Goal: Task Accomplishment & Management: Manage account settings

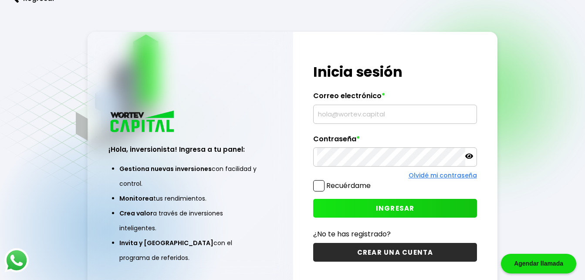
type input "[EMAIL_ADDRESS][DOMAIN_NAME]"
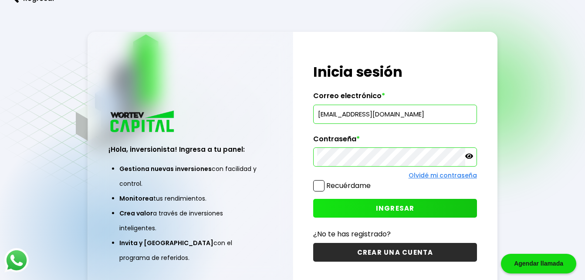
click at [328, 205] on button "INGRESAR" at bounding box center [394, 208] width 163 height 19
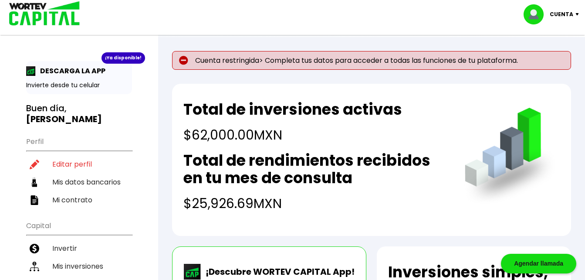
click at [182, 59] on img at bounding box center [183, 60] width 9 height 9
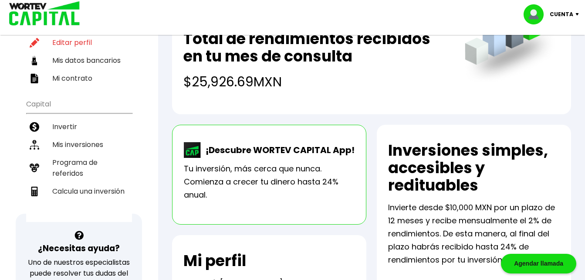
scroll to position [119, 0]
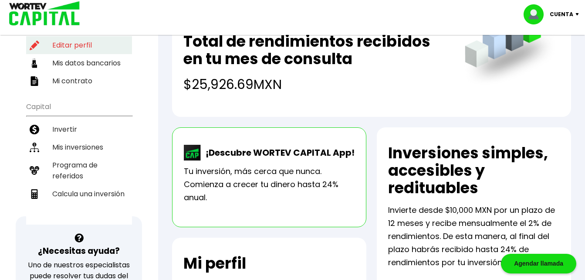
click at [78, 49] on li "Editar perfil" at bounding box center [79, 45] width 106 height 18
select select "Hombre"
select select "MX"
select select "Scotiabank"
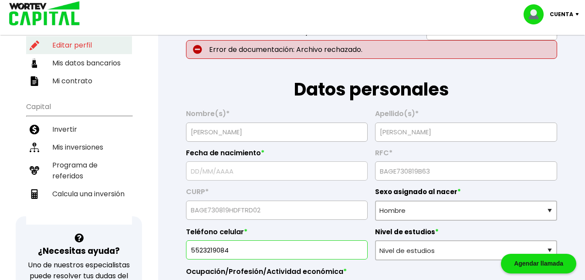
type input "[DATE]"
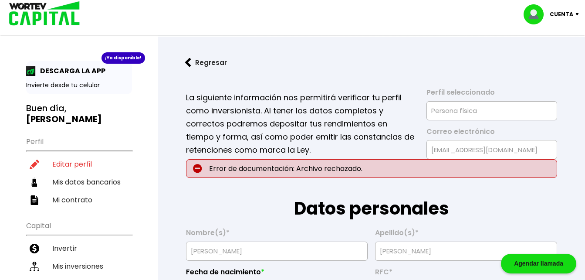
click at [255, 168] on p "Error de documentación: Archivo rechazado." at bounding box center [371, 168] width 371 height 19
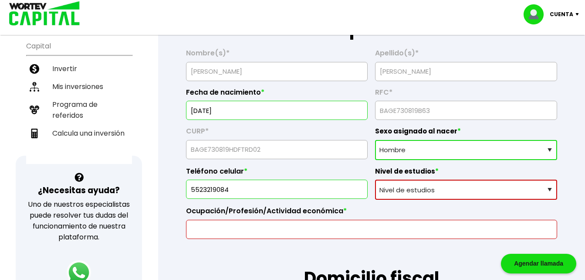
scroll to position [180, 0]
click at [554, 190] on select "Nivel de estudios Primaria Secundaria Bachillerato Licenciatura Posgrado" at bounding box center [466, 189] width 182 height 20
click at [375, 179] on select "Nivel de estudios Primaria Secundaria Bachillerato Licenciatura Posgrado" at bounding box center [466, 189] width 182 height 20
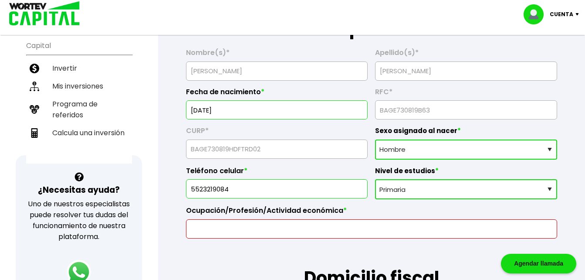
click at [418, 194] on select "Nivel de estudios Primaria Secundaria Bachillerato Licenciatura Posgrado" at bounding box center [466, 189] width 182 height 20
select select "Licenciatura"
click at [375, 179] on select "Nivel de estudios Primaria Secundaria Bachillerato Licenciatura Posgrado" at bounding box center [466, 189] width 182 height 20
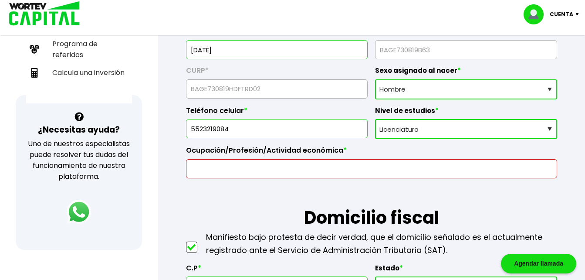
scroll to position [242, 0]
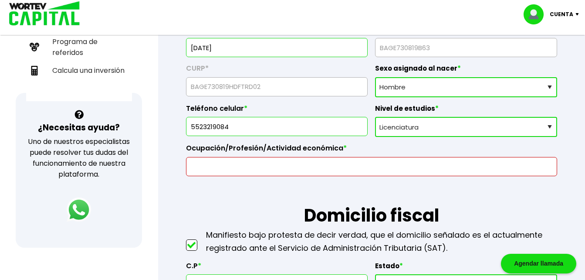
click at [343, 171] on input "text" at bounding box center [371, 166] width 363 height 18
type input "E"
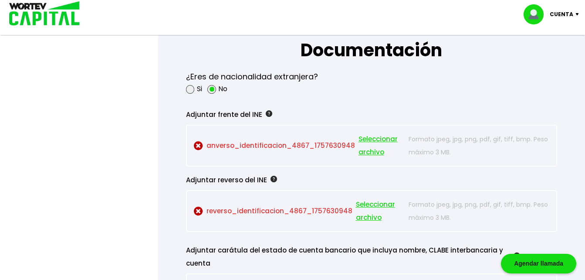
scroll to position [737, 0]
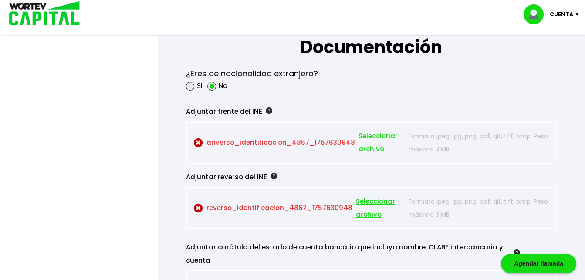
type input "Licenciatura en administracion"
click at [369, 138] on span "Seleccionar archivo" at bounding box center [381, 142] width 46 height 26
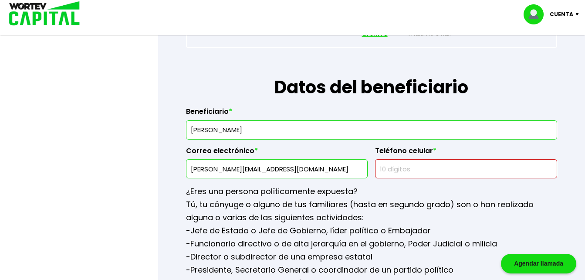
scroll to position [1084, 0]
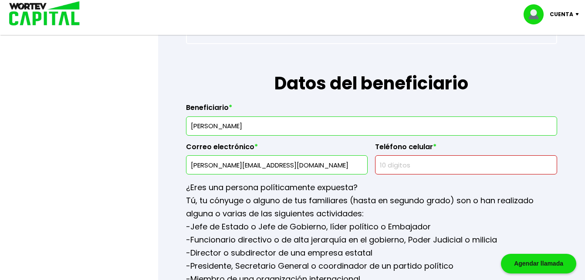
click at [397, 166] on input "text" at bounding box center [466, 164] width 174 height 18
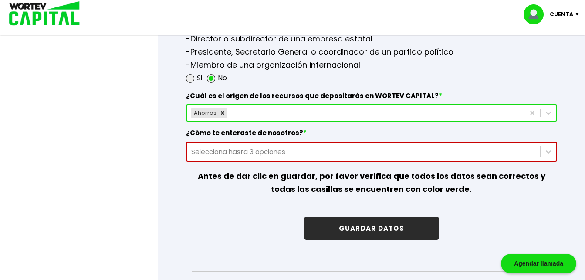
scroll to position [1298, 0]
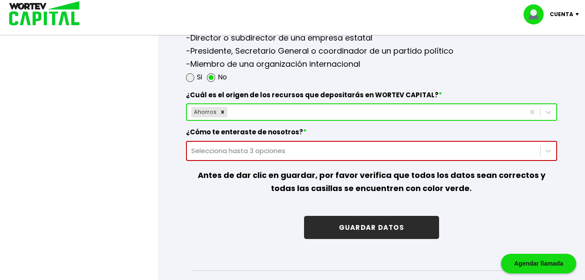
type input "5615012038"
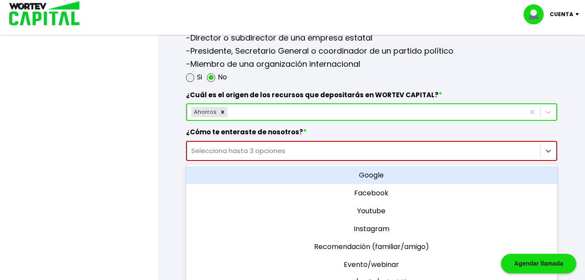
scroll to position [1317, 0]
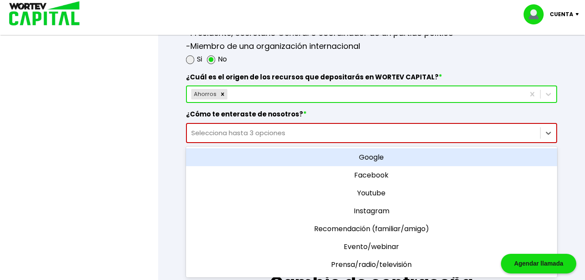
click at [391, 143] on div "option Google focused, 1 of 11. 11 results available. Use Up and Down to choose…" at bounding box center [371, 133] width 371 height 20
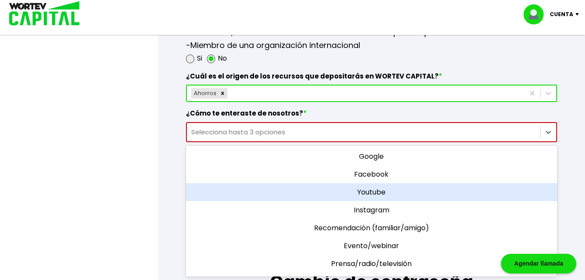
click at [387, 192] on div "Youtube" at bounding box center [371, 192] width 371 height 18
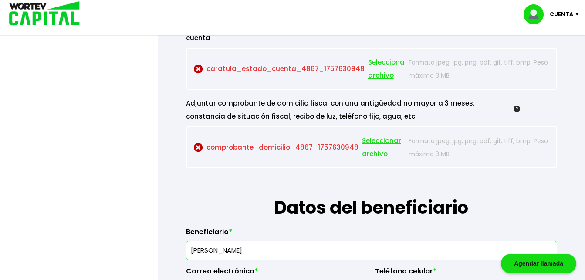
scroll to position [923, 0]
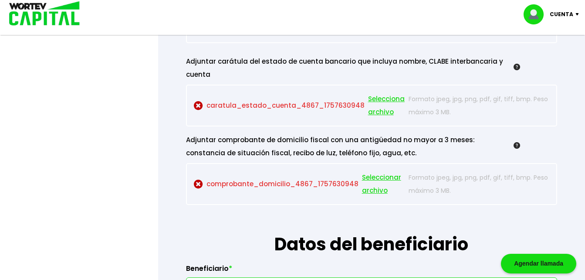
click at [216, 181] on p "comprobante_domicilio_4867_1757630948 Seleccionar archivo" at bounding box center [299, 184] width 211 height 26
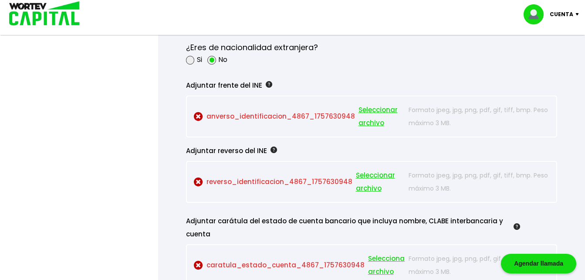
scroll to position [770, 0]
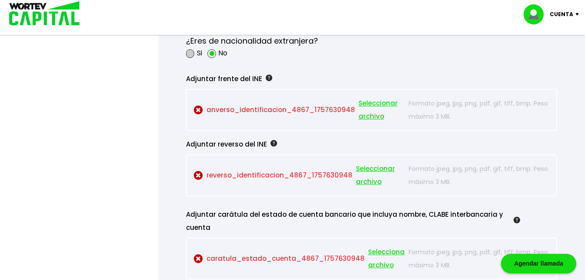
click at [193, 55] on span at bounding box center [190, 53] width 9 height 9
click at [199, 55] on input "radio" at bounding box center [202, 54] width 6 height 6
radio input "true"
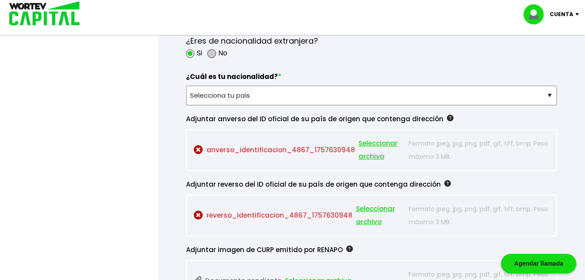
click at [210, 53] on span at bounding box center [211, 53] width 9 height 9
click at [220, 53] on input "radio" at bounding box center [223, 54] width 6 height 6
radio input "true"
radio input "false"
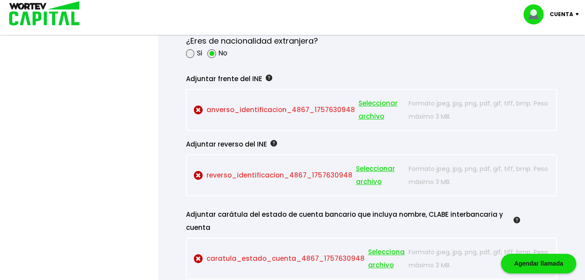
click at [364, 105] on span "Seleccionar archivo" at bounding box center [381, 110] width 46 height 26
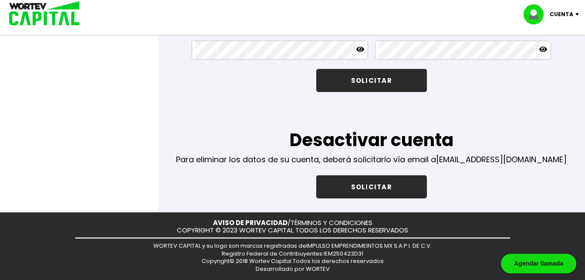
scroll to position [1383, 0]
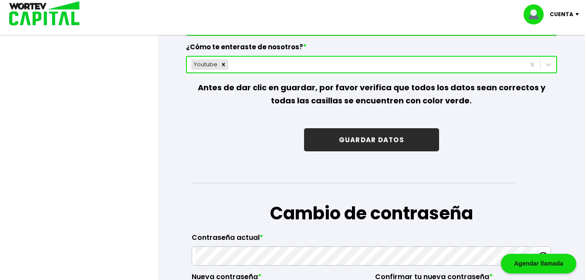
click at [420, 135] on button "GUARDAR DATOS" at bounding box center [371, 139] width 135 height 23
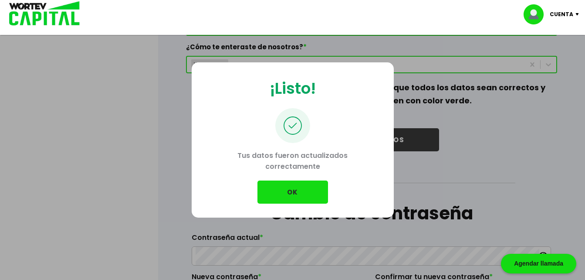
click at [314, 194] on button "OK" at bounding box center [292, 191] width 71 height 23
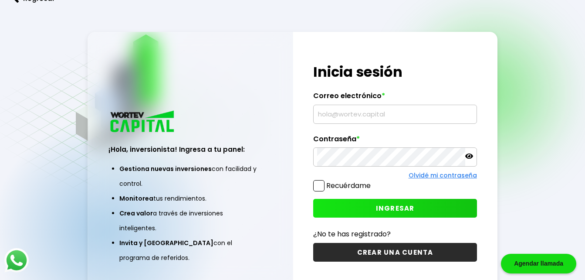
type input "[EMAIL_ADDRESS][DOMAIN_NAME]"
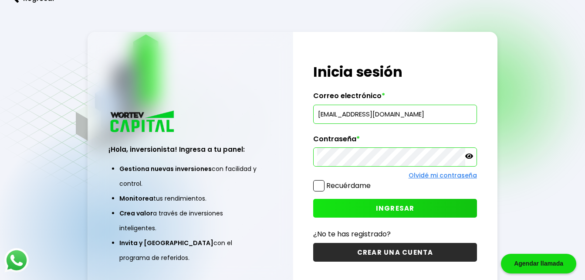
click at [371, 212] on button "INGRESAR" at bounding box center [394, 208] width 163 height 19
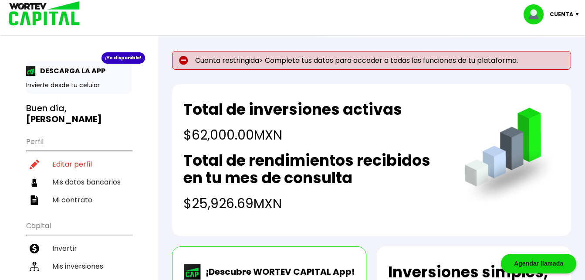
click at [565, 14] on p "Cuenta" at bounding box center [562, 14] width 24 height 13
click at [548, 38] on link "Editar perfil" at bounding box center [552, 40] width 34 height 9
select select "Hombre"
select select "Licenciatura"
select select "MX"
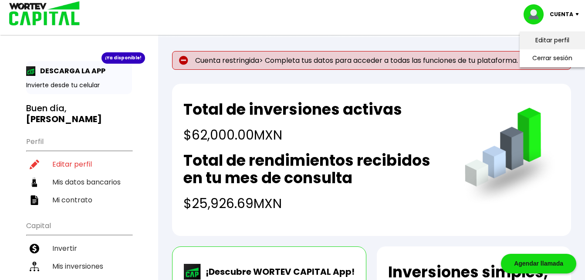
select select "Scotiabank"
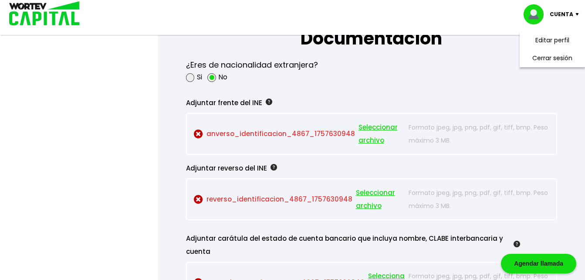
scroll to position [767, 0]
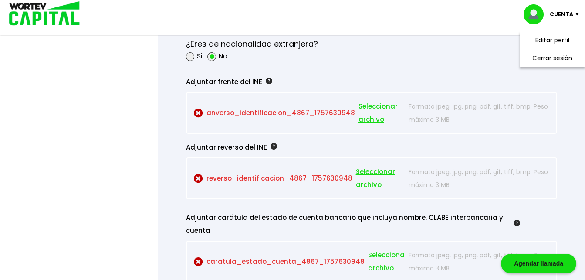
click at [368, 109] on span "Seleccionar archivo" at bounding box center [381, 113] width 46 height 26
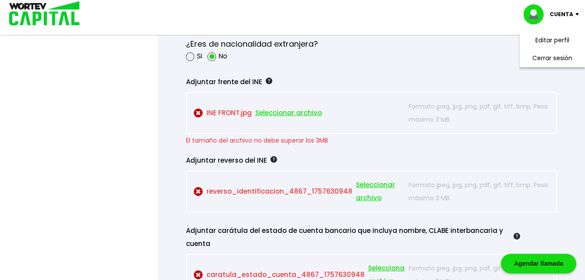
click at [199, 111] on img at bounding box center [198, 112] width 9 height 9
click at [314, 110] on span "Seleccionar archivo" at bounding box center [288, 112] width 67 height 13
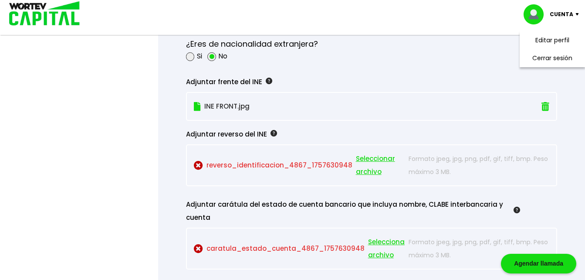
click at [363, 158] on span "Seleccionar archivo" at bounding box center [380, 165] width 49 height 26
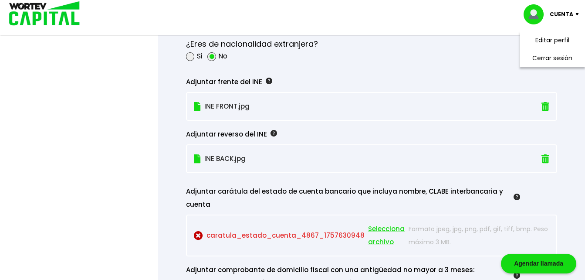
click at [389, 230] on span "Seleccionar archivo" at bounding box center [387, 235] width 39 height 26
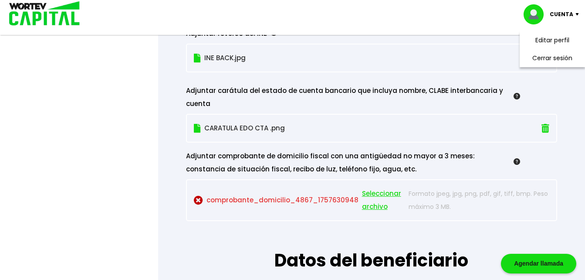
scroll to position [886, 0]
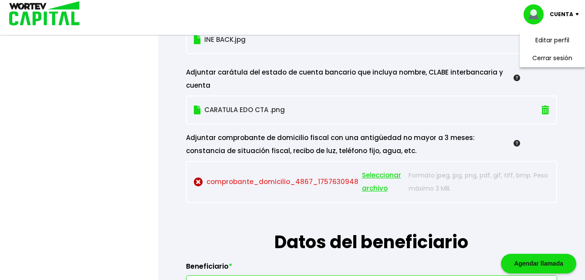
click at [369, 179] on span "Seleccionar archivo" at bounding box center [383, 182] width 43 height 26
click at [355, 183] on p "comprobante_domicilio_4867_1757630948 Seleccionar archivo" at bounding box center [299, 182] width 211 height 26
click at [368, 176] on span "Seleccionar archivo" at bounding box center [383, 182] width 43 height 26
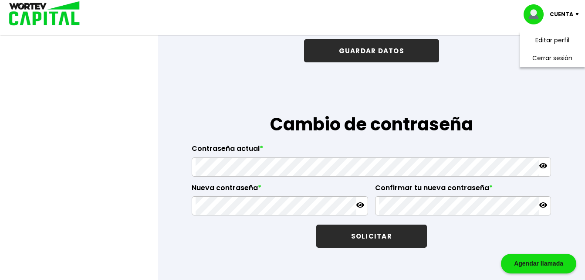
scroll to position [1424, 0]
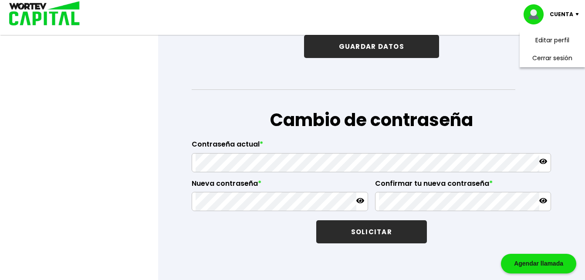
click at [395, 46] on button "GUARDAR DATOS" at bounding box center [371, 46] width 135 height 23
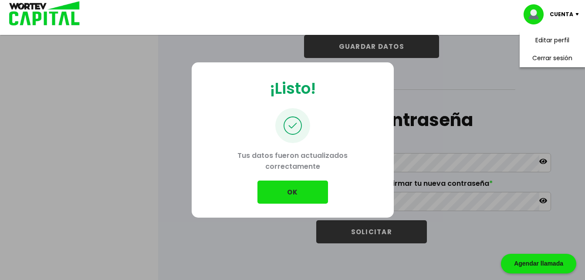
click at [270, 198] on button "OK" at bounding box center [292, 191] width 71 height 23
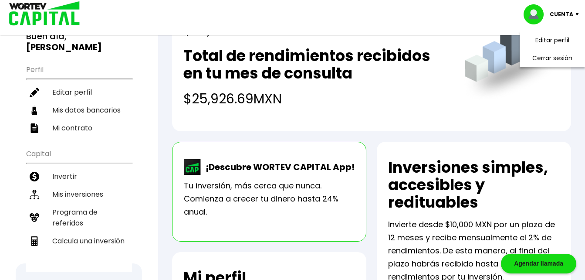
scroll to position [71, 0]
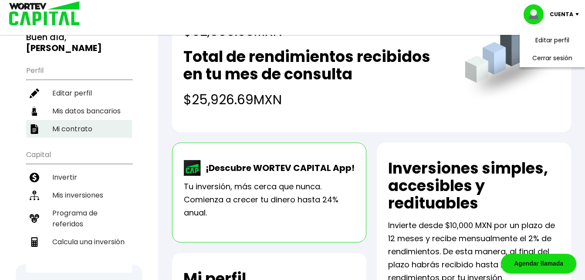
click at [81, 131] on li "Mi contrato" at bounding box center [79, 129] width 106 height 18
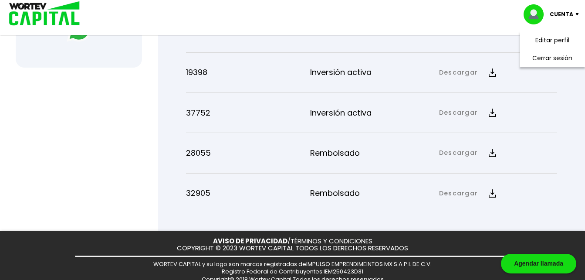
scroll to position [440, 0]
